Goal: Complete application form

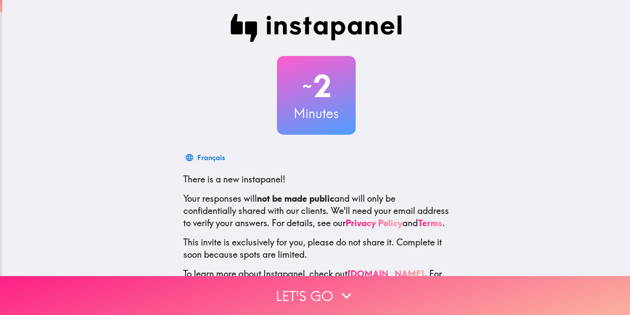
click at [330, 293] on button "Let's go" at bounding box center [315, 295] width 630 height 39
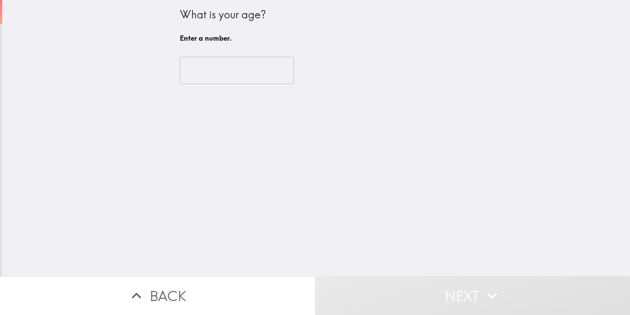
click at [233, 72] on input "number" at bounding box center [237, 70] width 114 height 27
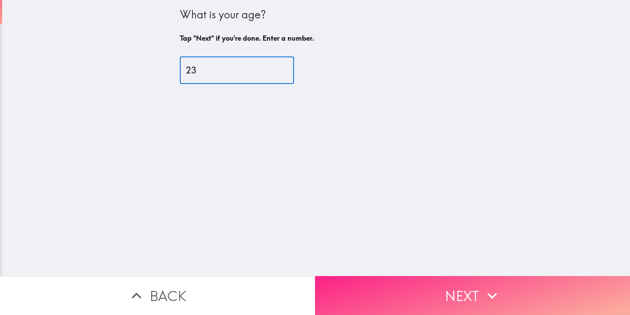
type input "23"
click at [468, 302] on button "Next" at bounding box center [472, 295] width 315 height 39
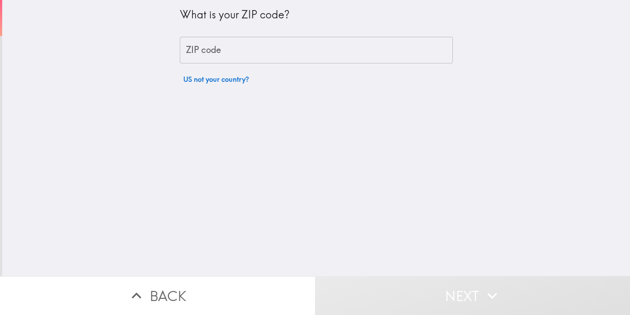
click at [326, 54] on input "ZIP code" at bounding box center [316, 50] width 273 height 27
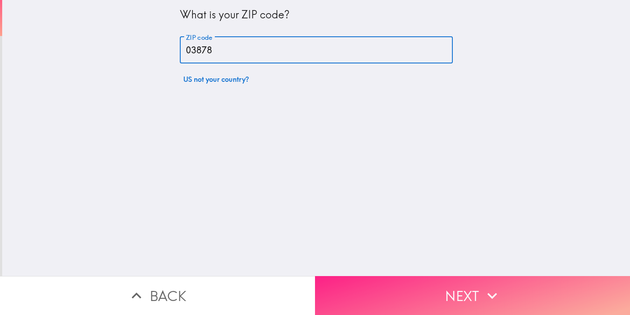
type input "03878"
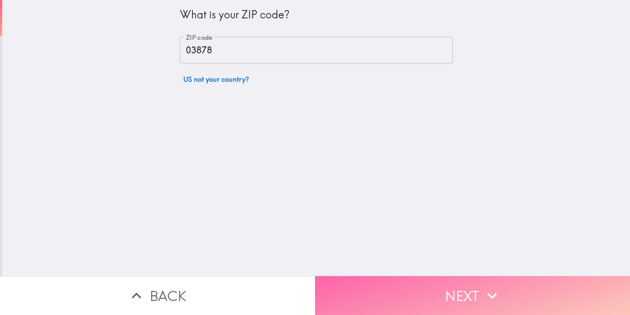
click at [436, 292] on button "Next" at bounding box center [472, 295] width 315 height 39
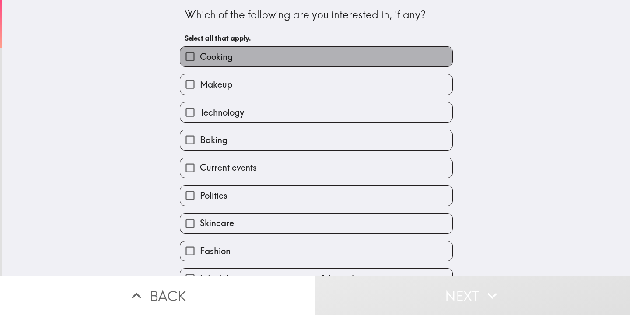
click at [362, 49] on label "Cooking" at bounding box center [316, 57] width 272 height 20
click at [200, 49] on input "Cooking" at bounding box center [190, 57] width 20 height 20
checkbox input "true"
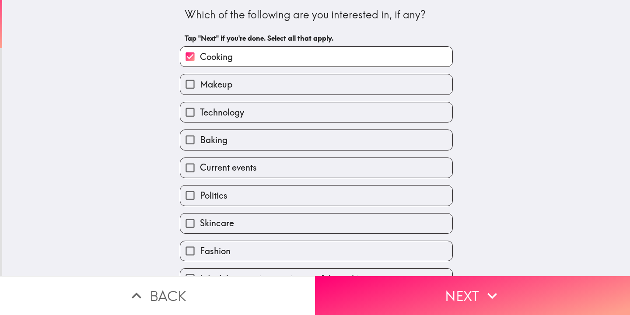
click at [363, 79] on label "Makeup" at bounding box center [316, 84] width 272 height 20
click at [200, 79] on input "Makeup" at bounding box center [190, 84] width 20 height 20
checkbox input "true"
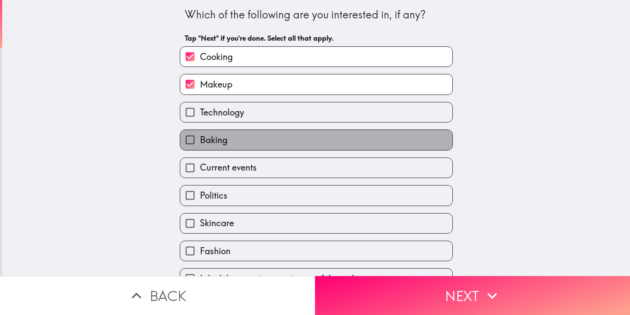
click at [351, 139] on label "Baking" at bounding box center [316, 140] width 272 height 20
click at [200, 139] on input "Baking" at bounding box center [190, 140] width 20 height 20
checkbox input "true"
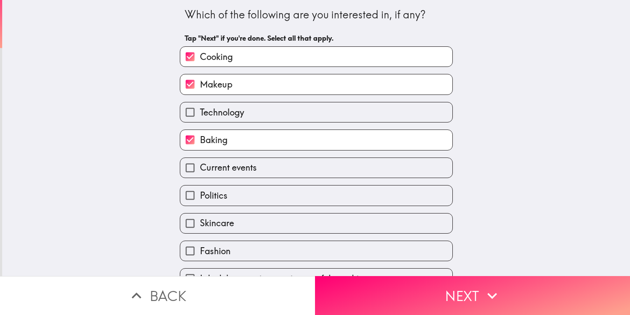
click at [345, 165] on label "Current events" at bounding box center [316, 168] width 272 height 20
click at [200, 165] on input "Current events" at bounding box center [190, 168] width 20 height 20
checkbox input "true"
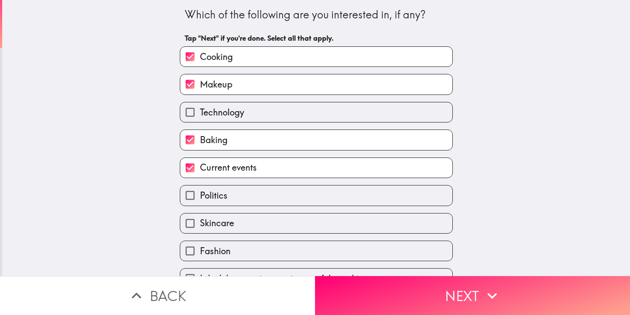
click at [326, 201] on label "Politics" at bounding box center [316, 196] width 272 height 20
click at [200, 201] on input "Politics" at bounding box center [190, 196] width 20 height 20
checkbox input "true"
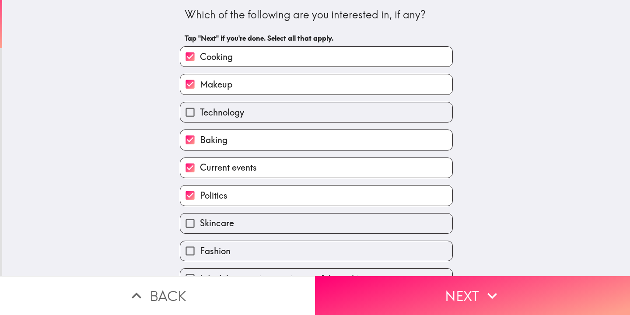
click at [586, 161] on div "Which of the following are you interested in, if any? Tap "Next" if you're done…" at bounding box center [316, 138] width 628 height 276
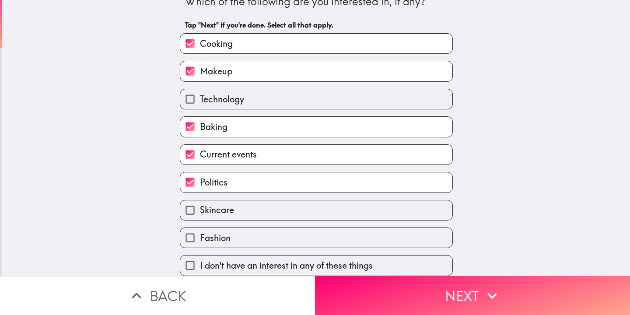
scroll to position [17, 0]
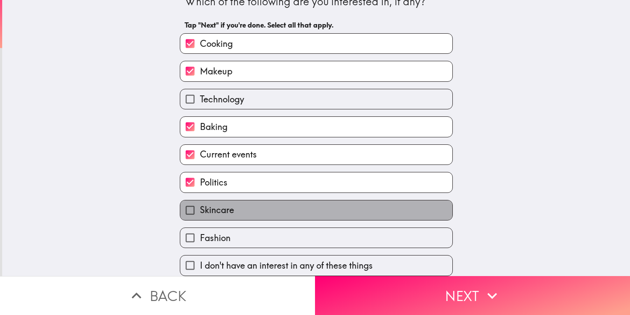
click at [392, 208] on label "Skincare" at bounding box center [316, 211] width 272 height 20
click at [200, 208] on input "Skincare" at bounding box center [190, 211] width 20 height 20
checkbox input "true"
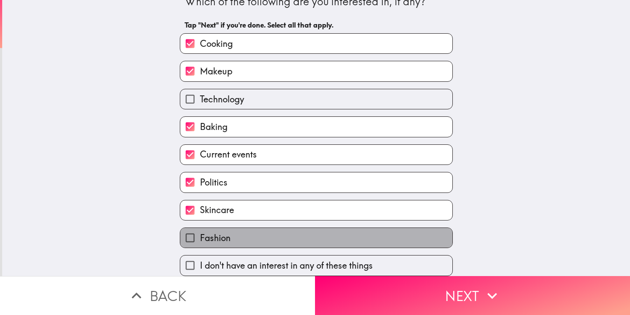
click at [392, 236] on label "Fashion" at bounding box center [316, 238] width 272 height 20
click at [200, 236] on input "Fashion" at bounding box center [190, 238] width 20 height 20
checkbox input "true"
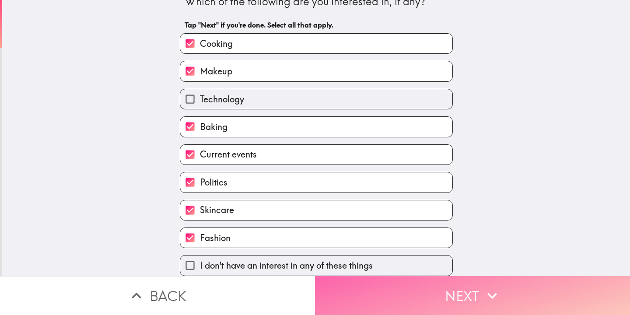
click at [406, 302] on button "Next" at bounding box center [472, 295] width 315 height 39
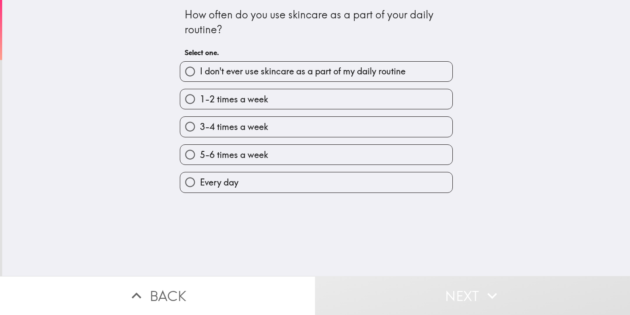
click at [343, 183] on label "Every day" at bounding box center [316, 182] width 272 height 20
click at [200, 183] on input "Every day" at bounding box center [190, 182] width 20 height 20
radio input "true"
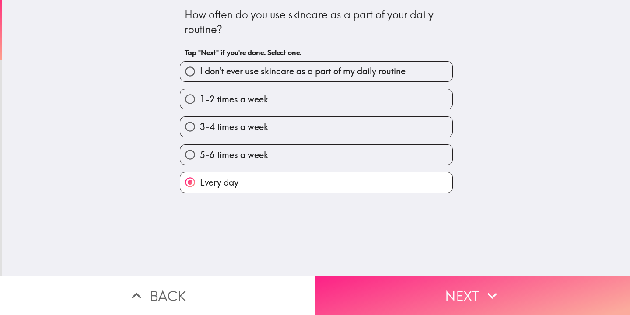
click at [387, 280] on button "Next" at bounding box center [472, 295] width 315 height 39
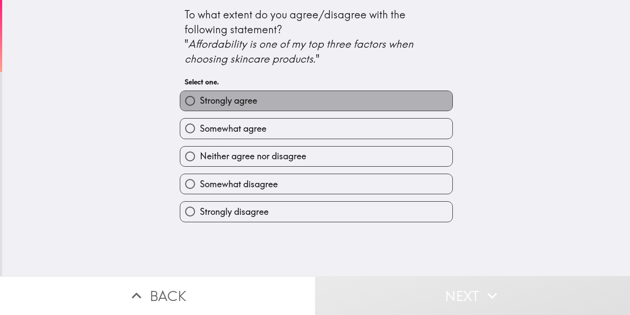
click at [328, 100] on label "Strongly agree" at bounding box center [316, 101] width 272 height 20
click at [200, 100] on input "Strongly agree" at bounding box center [190, 101] width 20 height 20
radio input "true"
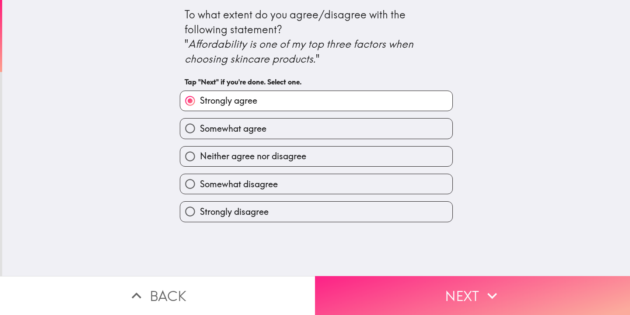
click at [406, 299] on button "Next" at bounding box center [472, 295] width 315 height 39
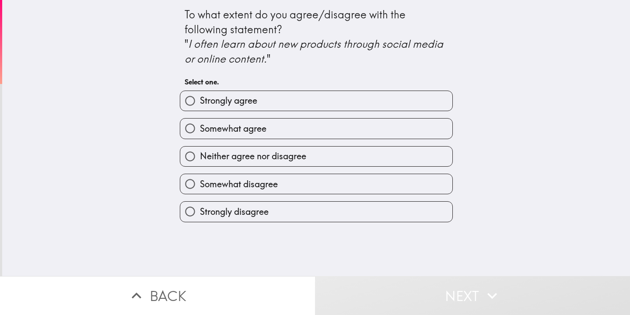
click at [338, 110] on div "Strongly agree" at bounding box center [316, 101] width 273 height 21
click at [338, 103] on label "Strongly agree" at bounding box center [316, 101] width 272 height 20
click at [200, 103] on input "Strongly agree" at bounding box center [190, 101] width 20 height 20
radio input "true"
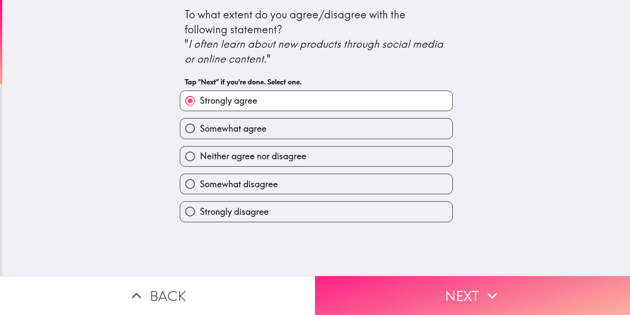
click at [382, 296] on button "Next" at bounding box center [472, 295] width 315 height 39
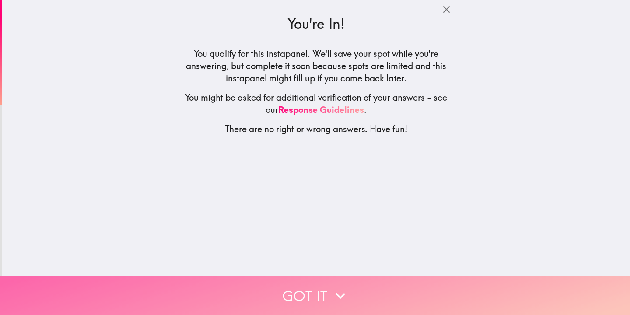
click at [374, 297] on button "Got it" at bounding box center [315, 295] width 630 height 39
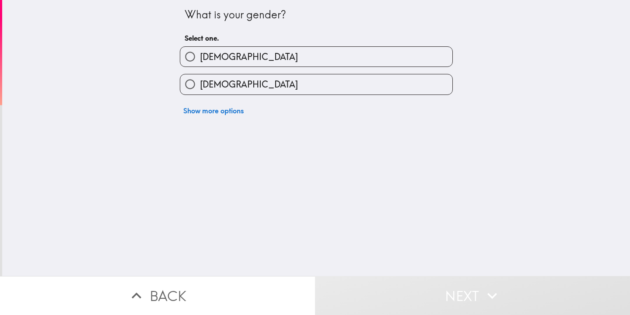
click at [315, 89] on label "[DEMOGRAPHIC_DATA]" at bounding box center [316, 84] width 272 height 20
click at [200, 89] on input "[DEMOGRAPHIC_DATA]" at bounding box center [190, 84] width 20 height 20
radio input "true"
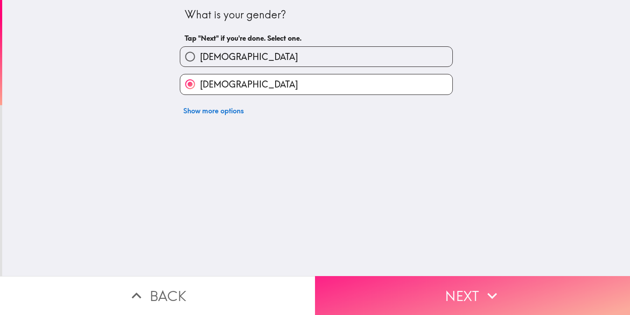
click at [389, 295] on button "Next" at bounding box center [472, 295] width 315 height 39
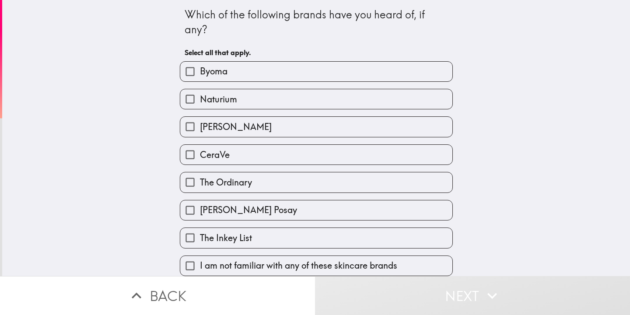
click at [404, 70] on label "Byoma" at bounding box center [316, 72] width 272 height 20
click at [200, 70] on input "Byoma" at bounding box center [190, 72] width 20 height 20
checkbox input "true"
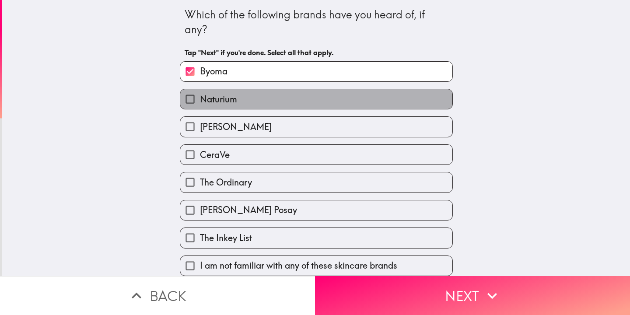
click at [405, 101] on label "Naturium" at bounding box center [316, 99] width 272 height 20
click at [200, 101] on input "Naturium" at bounding box center [190, 99] width 20 height 20
checkbox input "true"
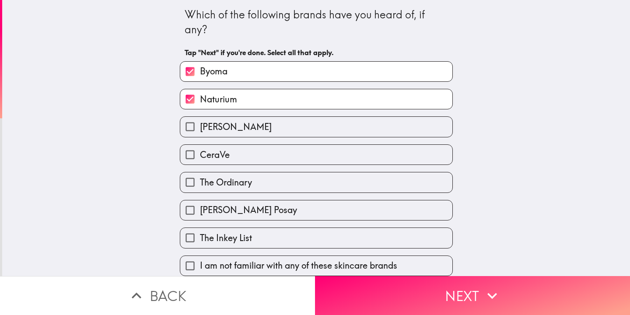
click at [398, 149] on label "CeraVe" at bounding box center [316, 155] width 272 height 20
click at [200, 149] on input "CeraVe" at bounding box center [190, 155] width 20 height 20
checkbox input "true"
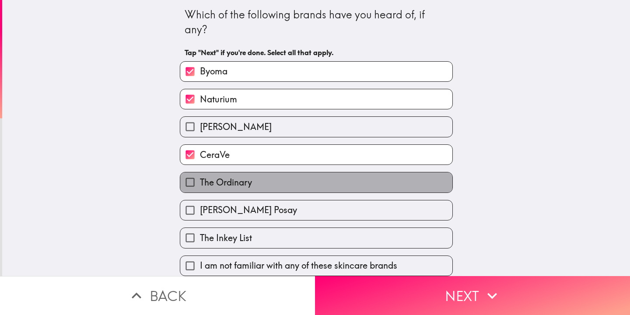
click at [401, 174] on label "The Ordinary" at bounding box center [316, 182] width 272 height 20
click at [200, 174] on input "The Ordinary" at bounding box center [190, 182] width 20 height 20
checkbox input "true"
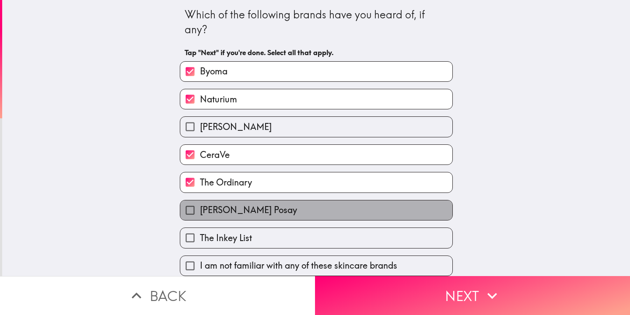
click at [410, 212] on label "[PERSON_NAME] Posay" at bounding box center [316, 211] width 272 height 20
click at [200, 212] on input "[PERSON_NAME] Posay" at bounding box center [190, 211] width 20 height 20
checkbox input "true"
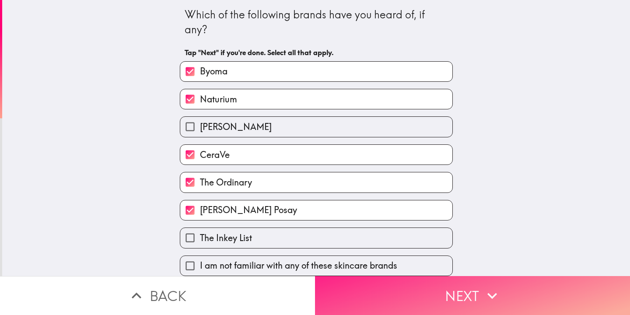
click at [406, 296] on button "Next" at bounding box center [472, 295] width 315 height 39
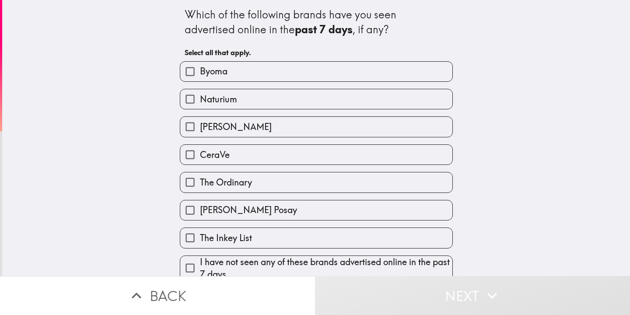
click at [342, 155] on label "CeraVe" at bounding box center [316, 155] width 272 height 20
click at [200, 155] on input "CeraVe" at bounding box center [190, 155] width 20 height 20
checkbox input "true"
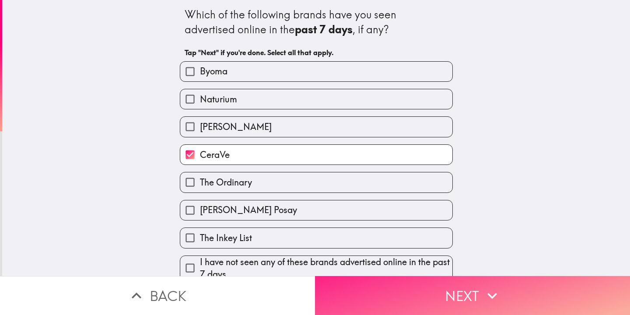
click at [427, 298] on button "Next" at bounding box center [472, 295] width 315 height 39
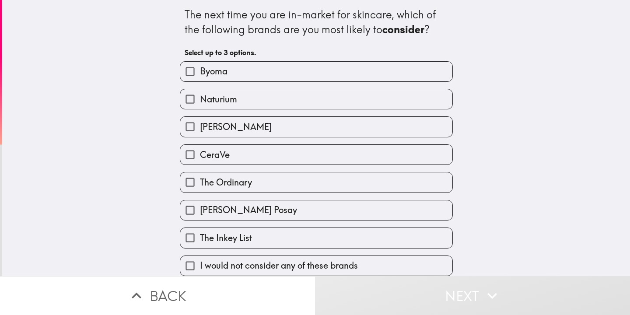
click at [317, 70] on label "Byoma" at bounding box center [316, 72] width 272 height 20
click at [200, 70] on input "Byoma" at bounding box center [190, 72] width 20 height 20
checkbox input "true"
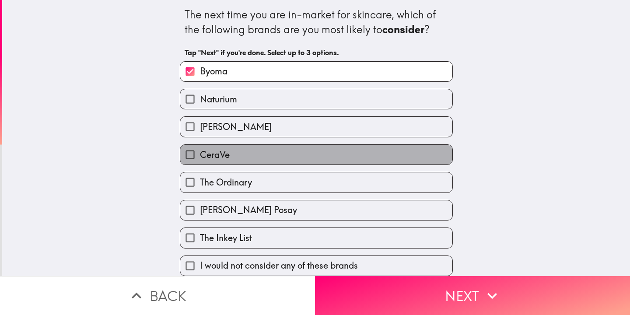
click at [302, 158] on label "CeraVe" at bounding box center [316, 155] width 272 height 20
click at [200, 158] on input "CeraVe" at bounding box center [190, 155] width 20 height 20
checkbox input "true"
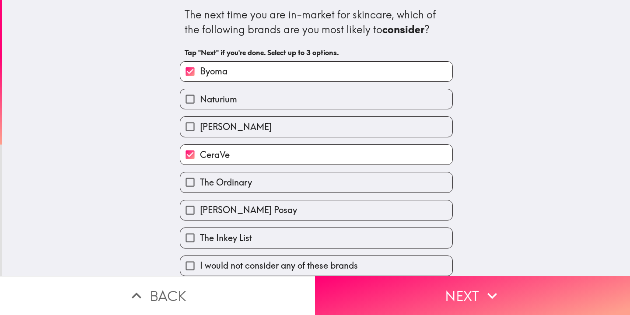
click at [299, 192] on label "The Ordinary" at bounding box center [316, 182] width 272 height 20
click at [200, 192] on input "The Ordinary" at bounding box center [190, 182] width 20 height 20
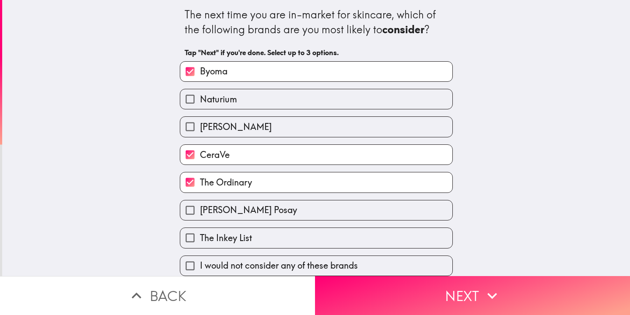
click at [345, 184] on label "The Ordinary" at bounding box center [316, 182] width 272 height 20
click at [200, 184] on input "The Ordinary" at bounding box center [190, 182] width 20 height 20
checkbox input "false"
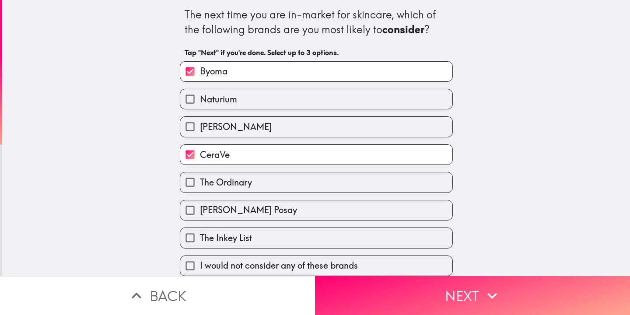
click at [345, 218] on label "[PERSON_NAME] Posay" at bounding box center [316, 211] width 272 height 20
click at [200, 218] on input "[PERSON_NAME] Posay" at bounding box center [190, 211] width 20 height 20
checkbox input "true"
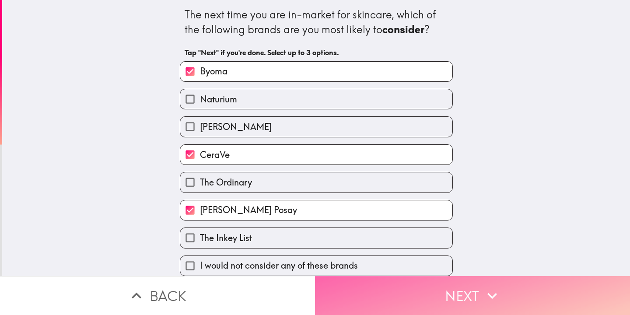
click at [405, 295] on button "Next" at bounding box center [472, 295] width 315 height 39
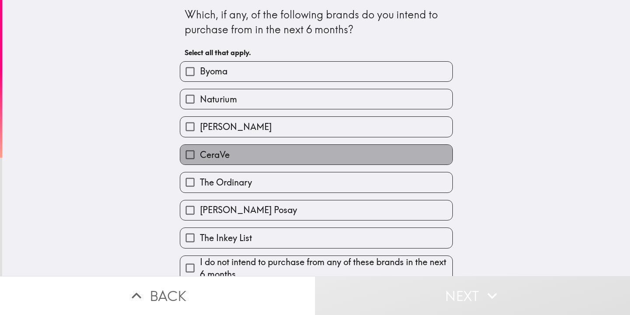
click at [361, 149] on label "CeraVe" at bounding box center [316, 155] width 272 height 20
click at [200, 149] on input "CeraVe" at bounding box center [190, 155] width 20 height 20
checkbox input "true"
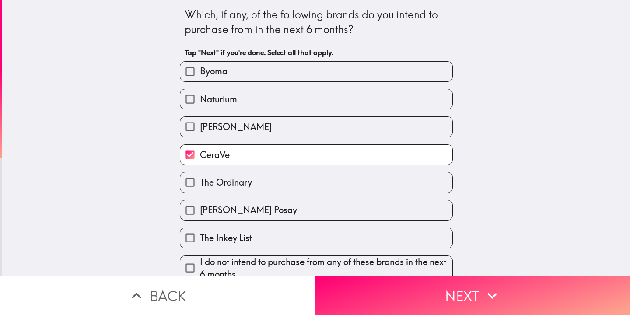
click at [358, 66] on label "Byoma" at bounding box center [316, 72] width 272 height 20
click at [200, 66] on input "Byoma" at bounding box center [190, 72] width 20 height 20
checkbox input "true"
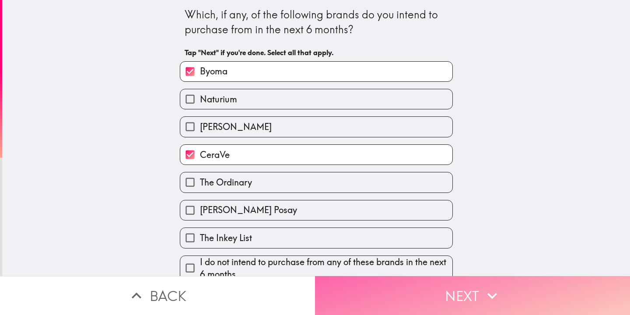
click at [405, 300] on button "Next" at bounding box center [472, 295] width 315 height 39
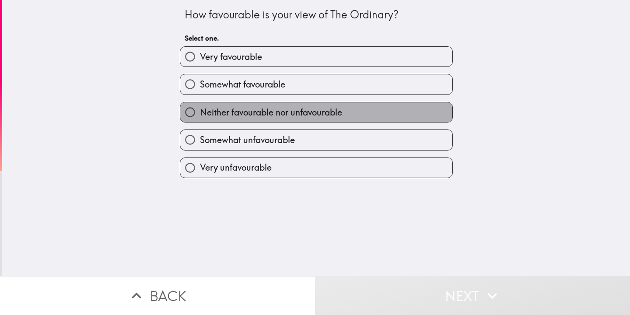
click at [366, 104] on label "Neither favourable nor unfavourable" at bounding box center [316, 112] width 272 height 20
click at [200, 104] on input "Neither favourable nor unfavourable" at bounding box center [190, 112] width 20 height 20
radio input "true"
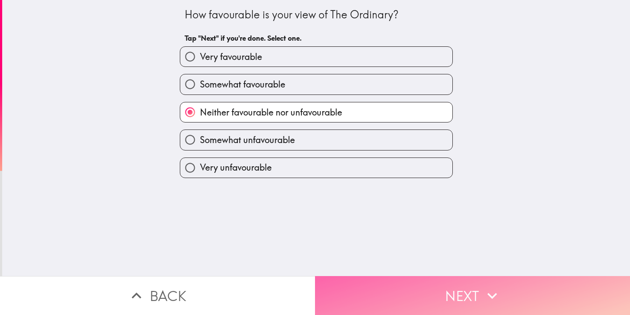
click at [380, 301] on button "Next" at bounding box center [472, 295] width 315 height 39
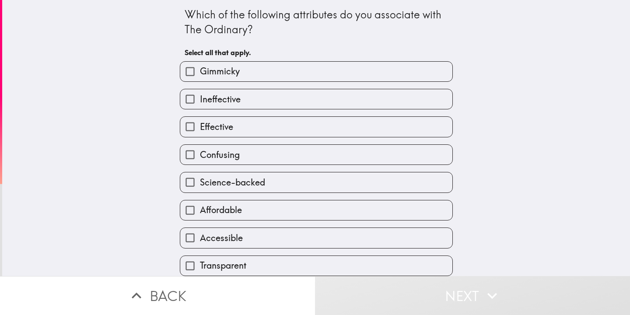
click at [318, 127] on label "Effective" at bounding box center [316, 127] width 272 height 20
click at [200, 127] on input "Effective" at bounding box center [190, 127] width 20 height 20
checkbox input "true"
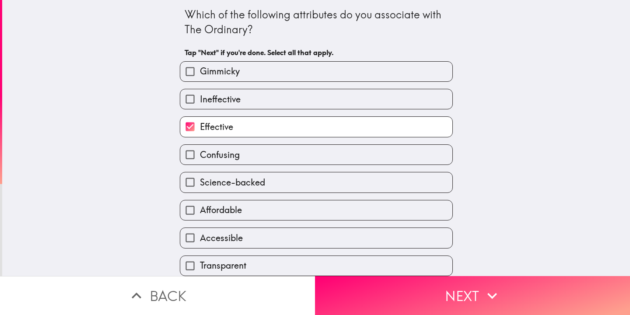
click at [296, 268] on label "Transparent" at bounding box center [316, 266] width 272 height 20
click at [200, 268] on input "Transparent" at bounding box center [190, 266] width 20 height 20
checkbox input "true"
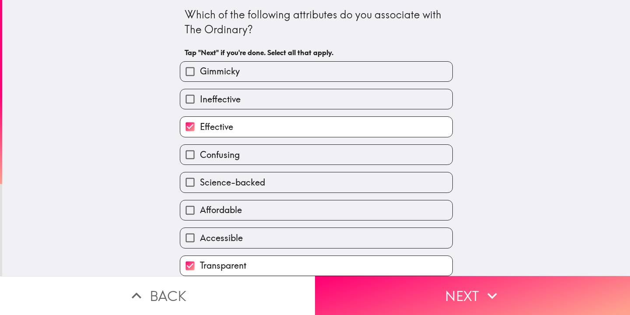
click at [475, 174] on div "Which of the following attributes do you associate with The Ordinary? Tap "Next…" at bounding box center [316, 138] width 628 height 276
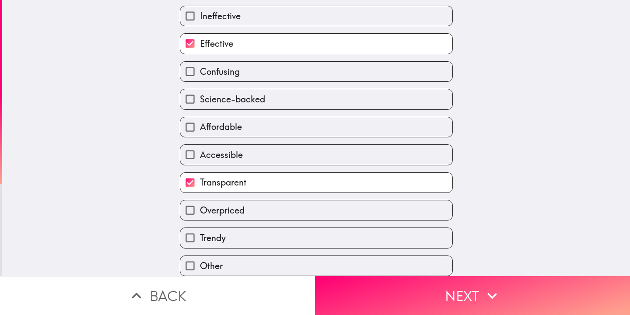
scroll to position [88, 0]
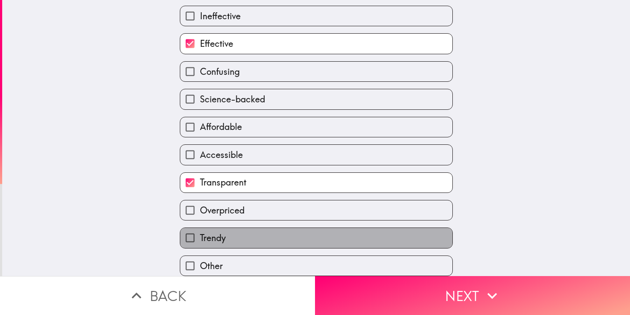
click at [348, 236] on label "Trendy" at bounding box center [316, 238] width 272 height 20
click at [200, 236] on input "Trendy" at bounding box center [190, 238] width 20 height 20
checkbox input "true"
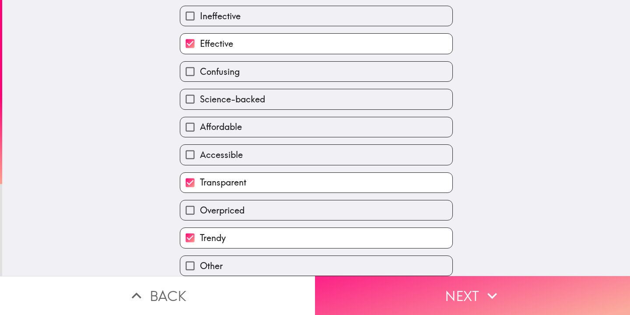
click at [369, 289] on button "Next" at bounding box center [472, 295] width 315 height 39
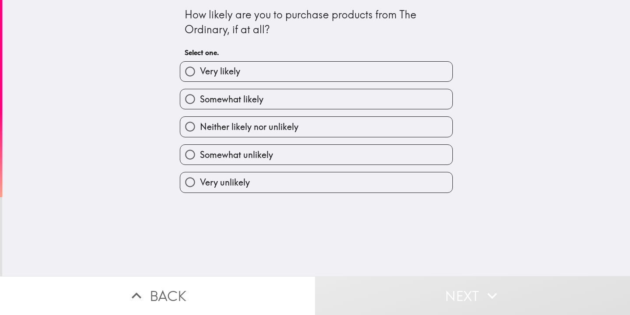
click at [365, 128] on label "Neither likely nor unlikely" at bounding box center [316, 127] width 272 height 20
click at [200, 128] on input "Neither likely nor unlikely" at bounding box center [190, 127] width 20 height 20
radio input "true"
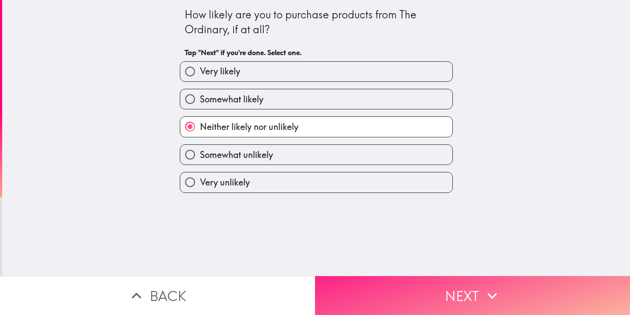
click at [363, 296] on button "Next" at bounding box center [472, 295] width 315 height 39
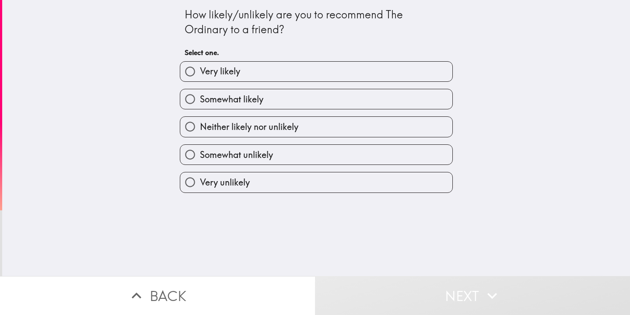
click at [329, 127] on label "Neither likely nor unlikely" at bounding box center [316, 127] width 272 height 20
click at [200, 127] on input "Neither likely nor unlikely" at bounding box center [190, 127] width 20 height 20
radio input "true"
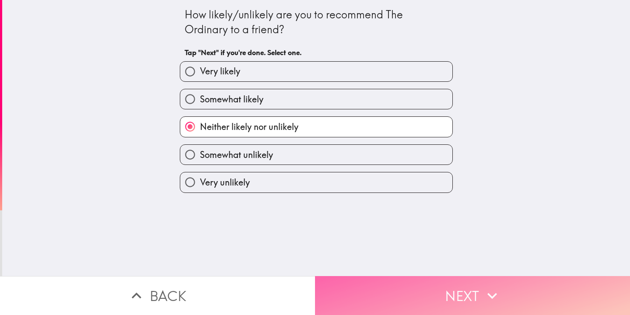
click at [355, 290] on button "Next" at bounding box center [472, 295] width 315 height 39
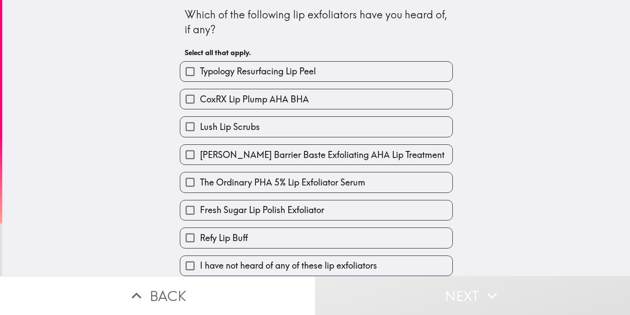
click at [333, 131] on label "Lush Lip Scrubs" at bounding box center [316, 127] width 272 height 20
click at [200, 131] on input "Lush Lip Scrubs" at bounding box center [190, 127] width 20 height 20
checkbox input "true"
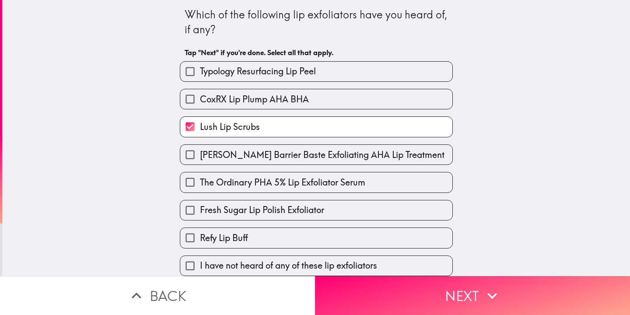
click at [505, 145] on div "Which of the following lip exfoliators have you heard of, if any? Tap "Next" if…" at bounding box center [316, 138] width 628 height 276
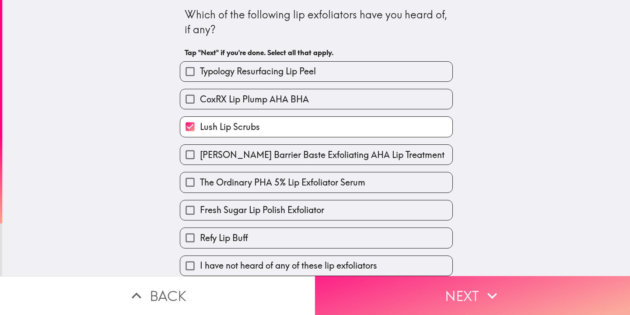
click at [382, 297] on button "Next" at bounding box center [472, 295] width 315 height 39
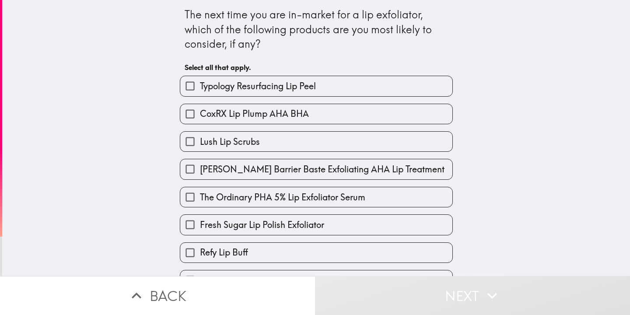
click at [387, 131] on div "Lush Lip Scrubs" at bounding box center [313, 138] width 280 height 28
click at [387, 141] on label "Lush Lip Scrubs" at bounding box center [316, 142] width 272 height 20
click at [200, 141] on input "Lush Lip Scrubs" at bounding box center [190, 142] width 20 height 20
checkbox input "true"
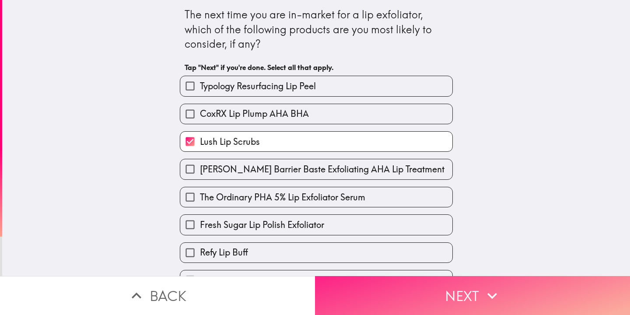
click at [395, 292] on button "Next" at bounding box center [472, 295] width 315 height 39
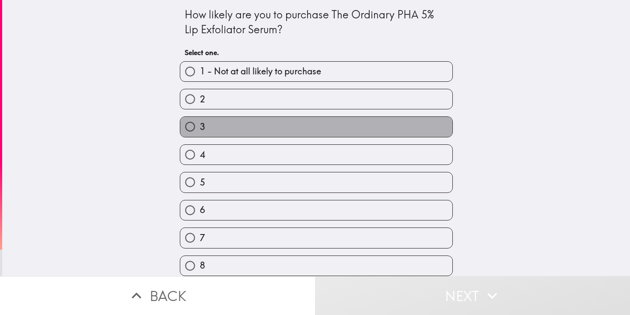
click at [355, 119] on label "3" at bounding box center [316, 127] width 272 height 20
click at [200, 119] on input "3" at bounding box center [190, 127] width 20 height 20
radio input "true"
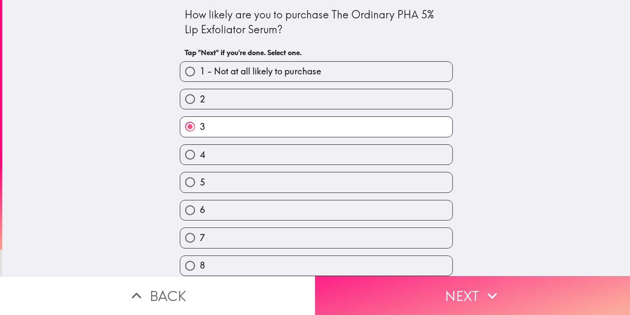
click at [403, 303] on button "Next" at bounding box center [472, 295] width 315 height 39
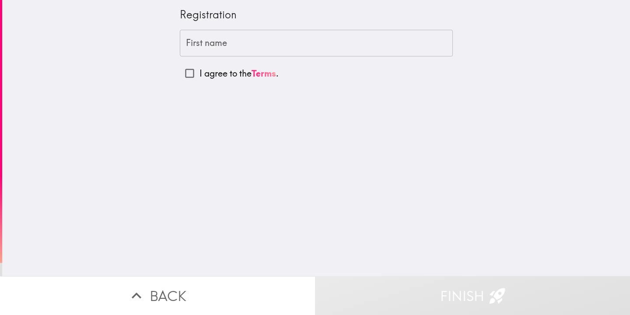
click at [286, 41] on input "First name" at bounding box center [316, 43] width 273 height 27
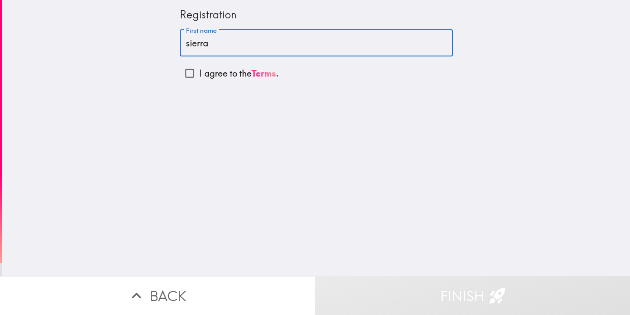
type input "Sierra"
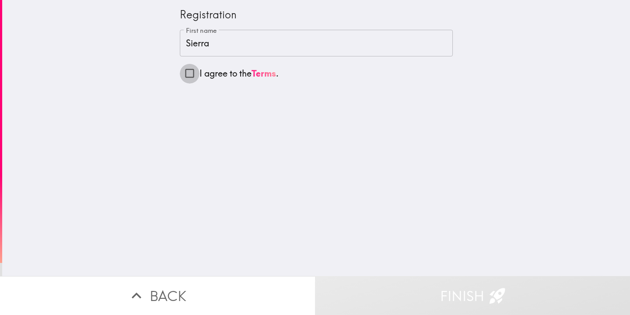
drag, startPoint x: 391, startPoint y: 158, endPoint x: 239, endPoint y: 127, distance: 155.6
click at [191, 74] on input "I agree to the Terms ." at bounding box center [190, 73] width 20 height 20
checkbox input "true"
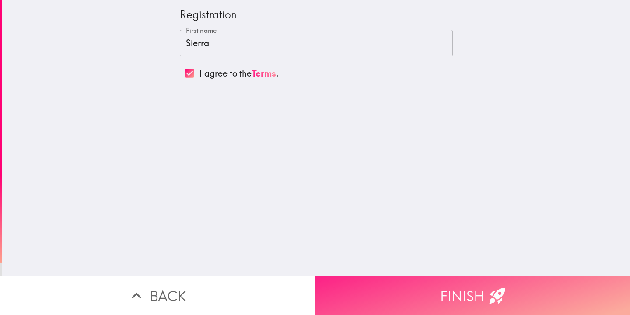
click at [475, 292] on button "Finish" at bounding box center [472, 295] width 315 height 39
